Goal: Information Seeking & Learning: Learn about a topic

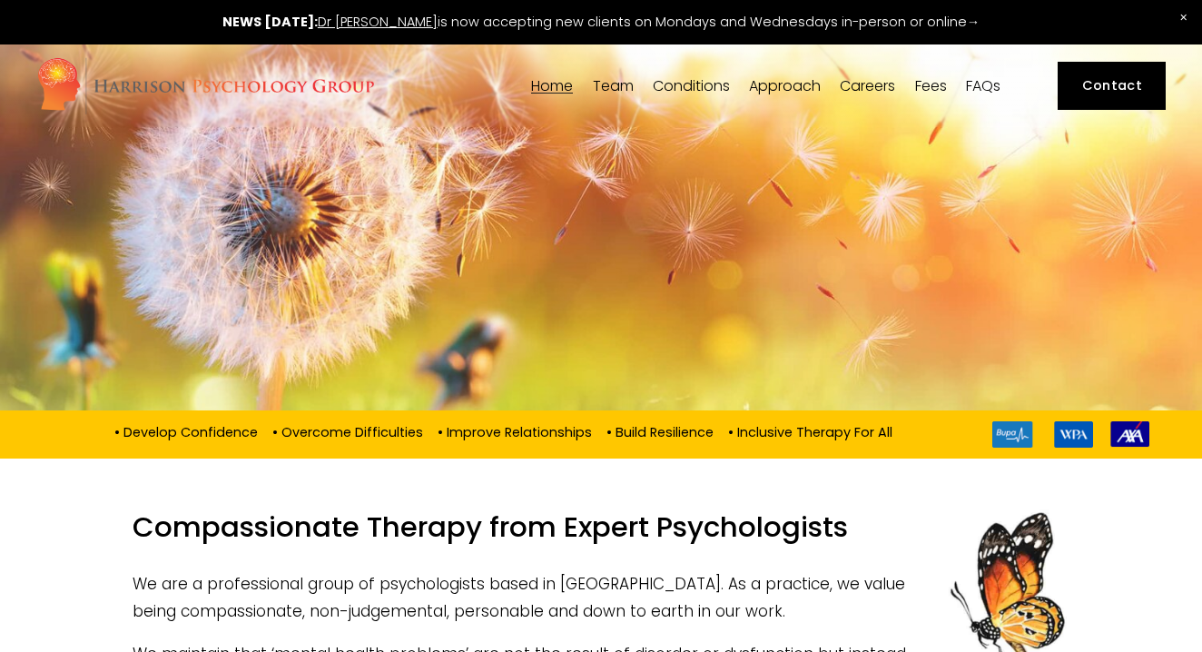
click at [864, 86] on link "Careers" at bounding box center [866, 85] width 55 height 17
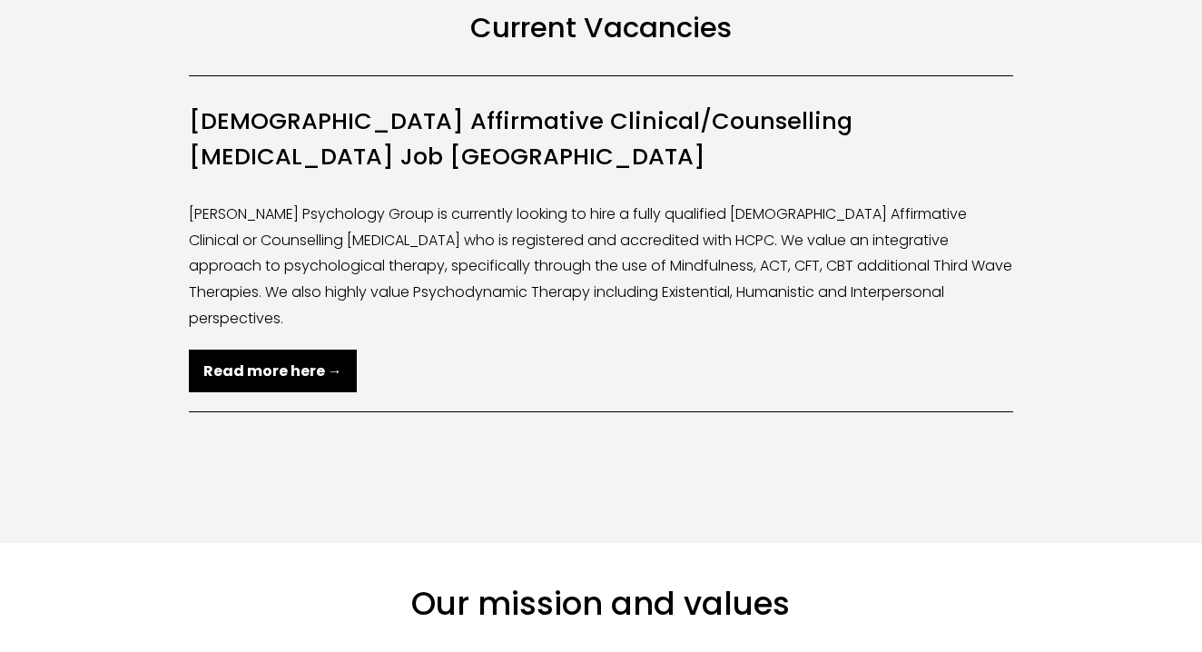
scroll to position [454, 0]
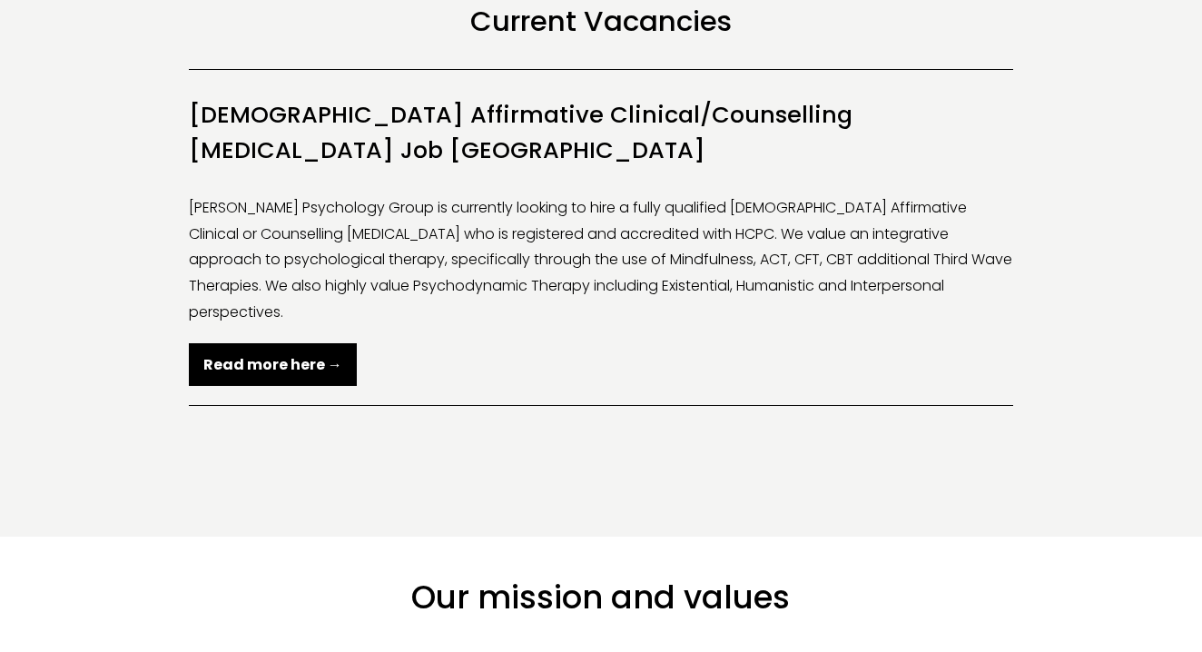
click at [308, 343] on link "Read more here →" at bounding box center [273, 364] width 168 height 43
